Goal: Obtain resource: Download file/media

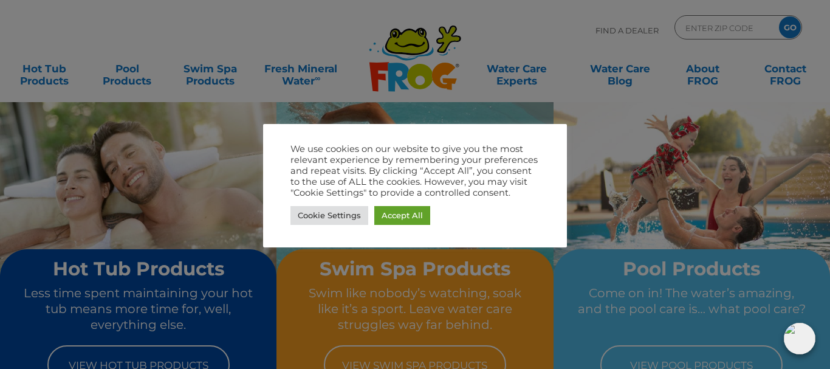
click at [326, 202] on div "We use cookies on our website to give you the most relevant experience by remem…" at bounding box center [414, 185] width 249 height 84
click at [343, 207] on link "Cookie Settings" at bounding box center [329, 215] width 78 height 19
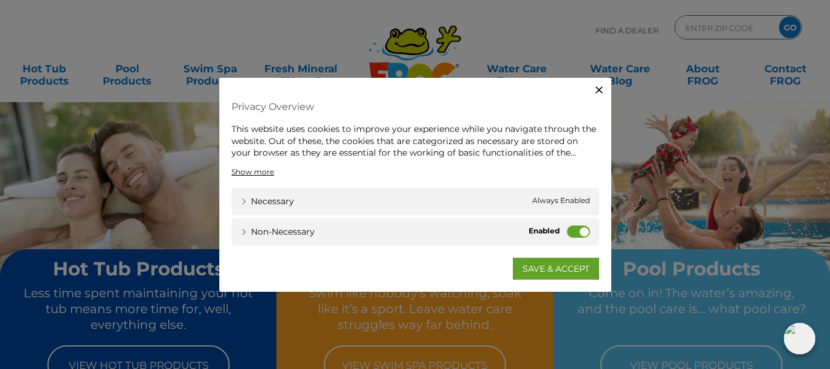
click at [598, 89] on icon "button" at bounding box center [599, 89] width 7 height 7
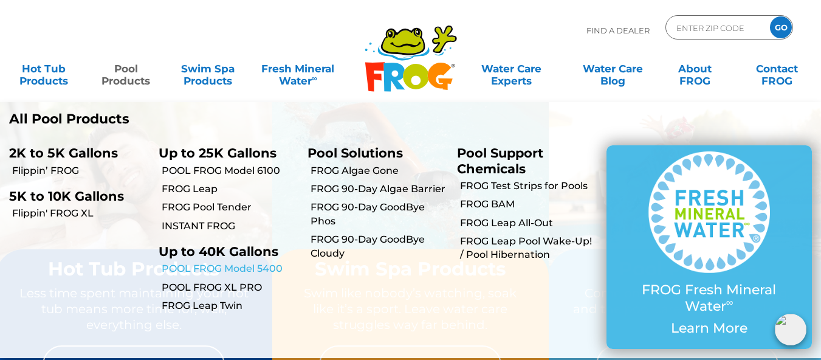
click at [224, 263] on link "POOL FROG Model 5400" at bounding box center [230, 268] width 137 height 13
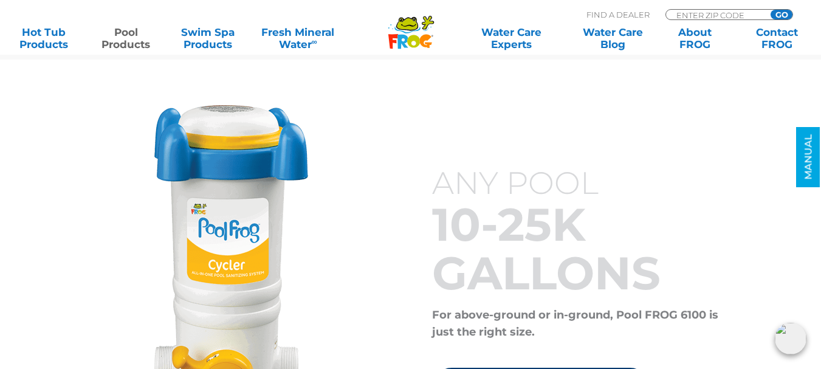
scroll to position [4619, 0]
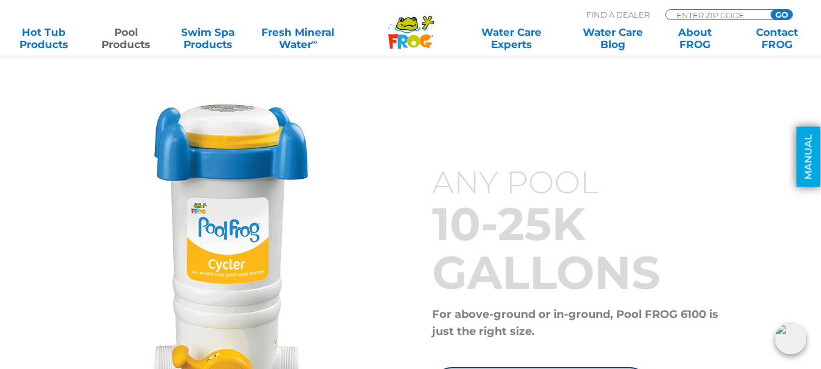
click at [814, 144] on link "MANUAL" at bounding box center [809, 157] width 24 height 60
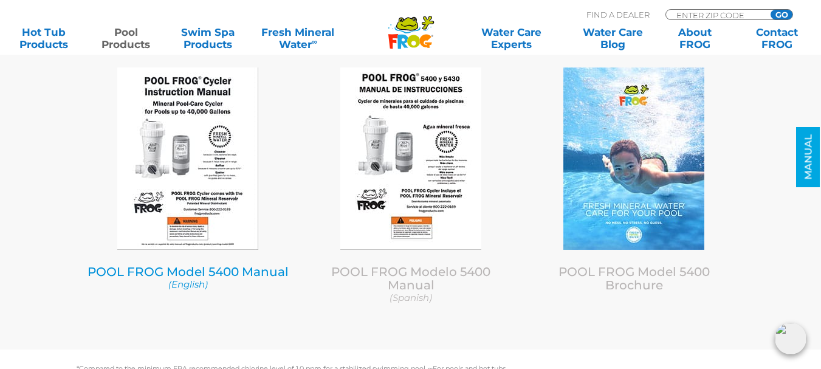
scroll to position [5138, 0]
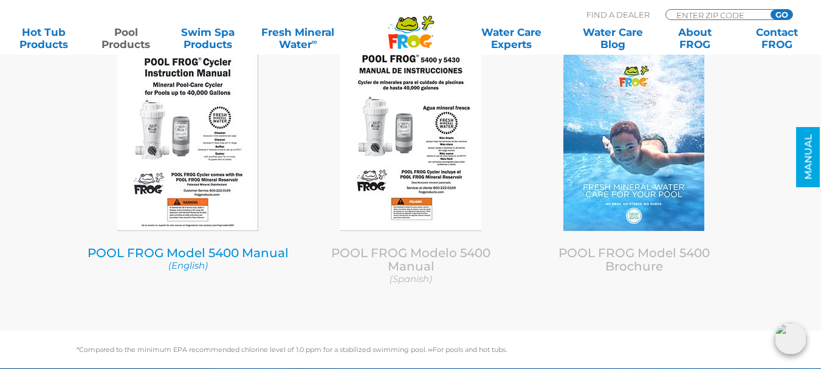
click at [212, 167] on img at bounding box center [187, 140] width 141 height 182
